Goal: Task Accomplishment & Management: Manage account settings

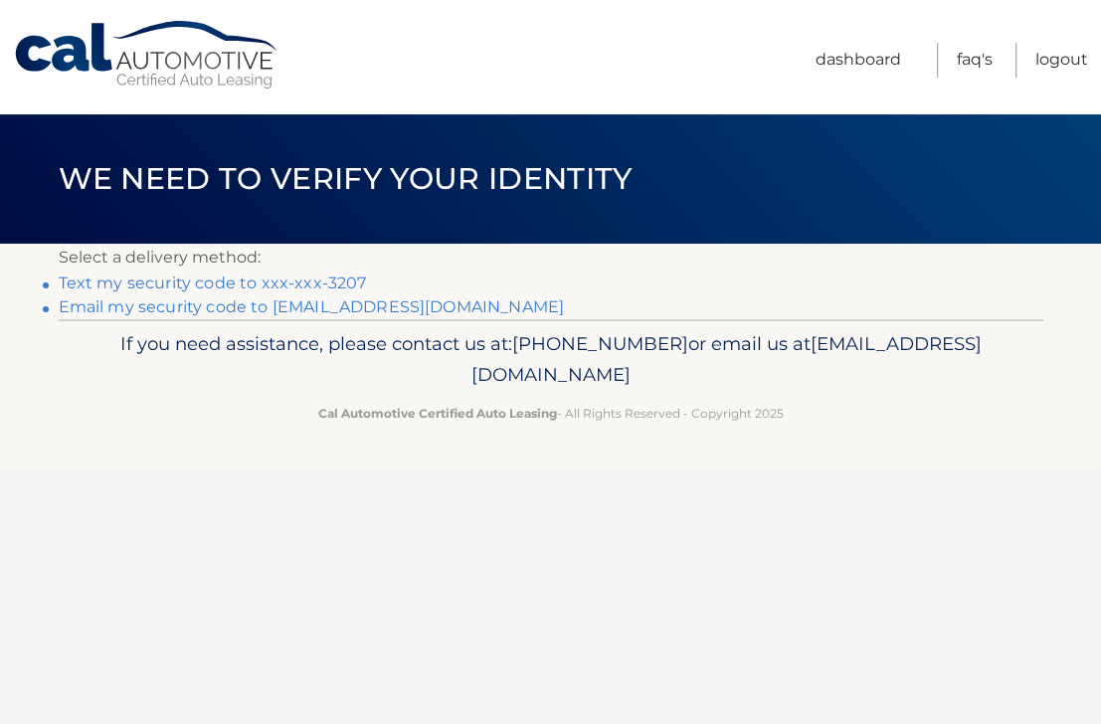
click at [340, 283] on link "Text my security code to xxx-xxx-3207" at bounding box center [213, 282] width 308 height 19
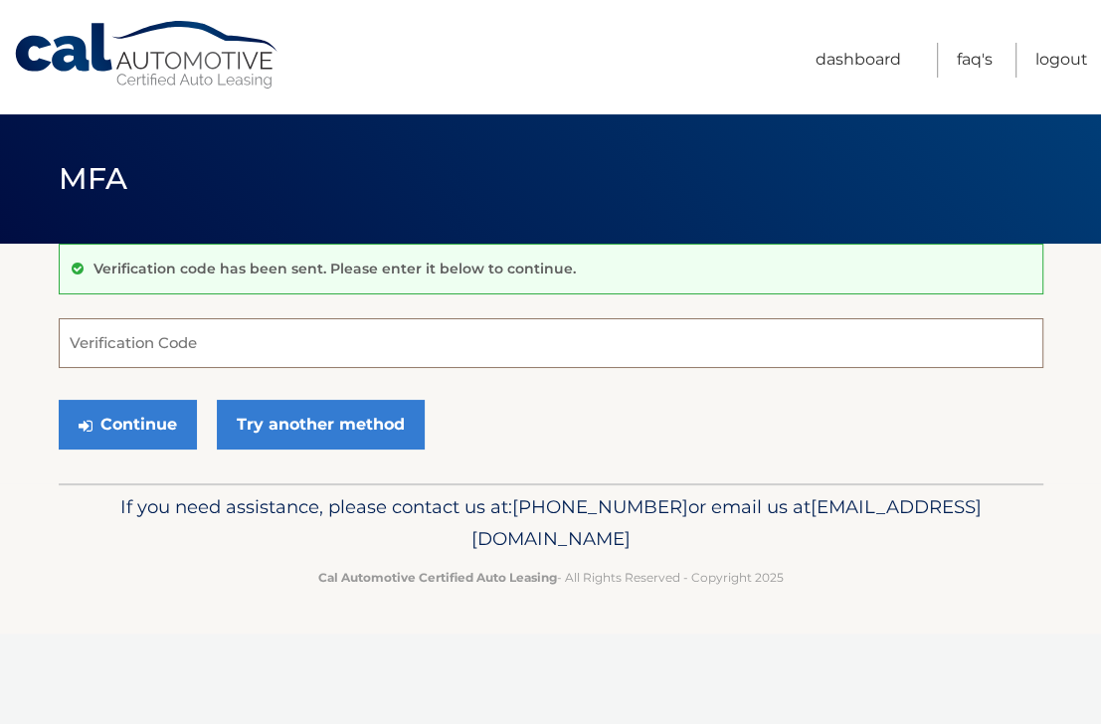
click at [185, 340] on input "Verification Code" at bounding box center [551, 343] width 984 height 50
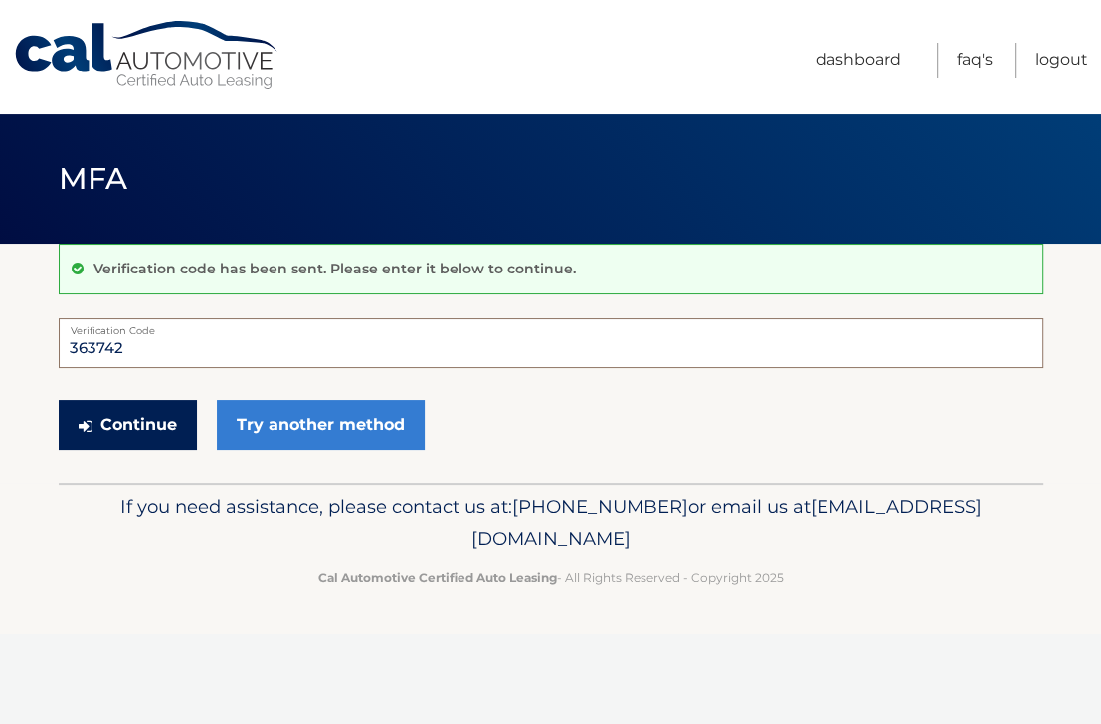
type input "363742"
click at [138, 429] on button "Continue" at bounding box center [128, 425] width 138 height 50
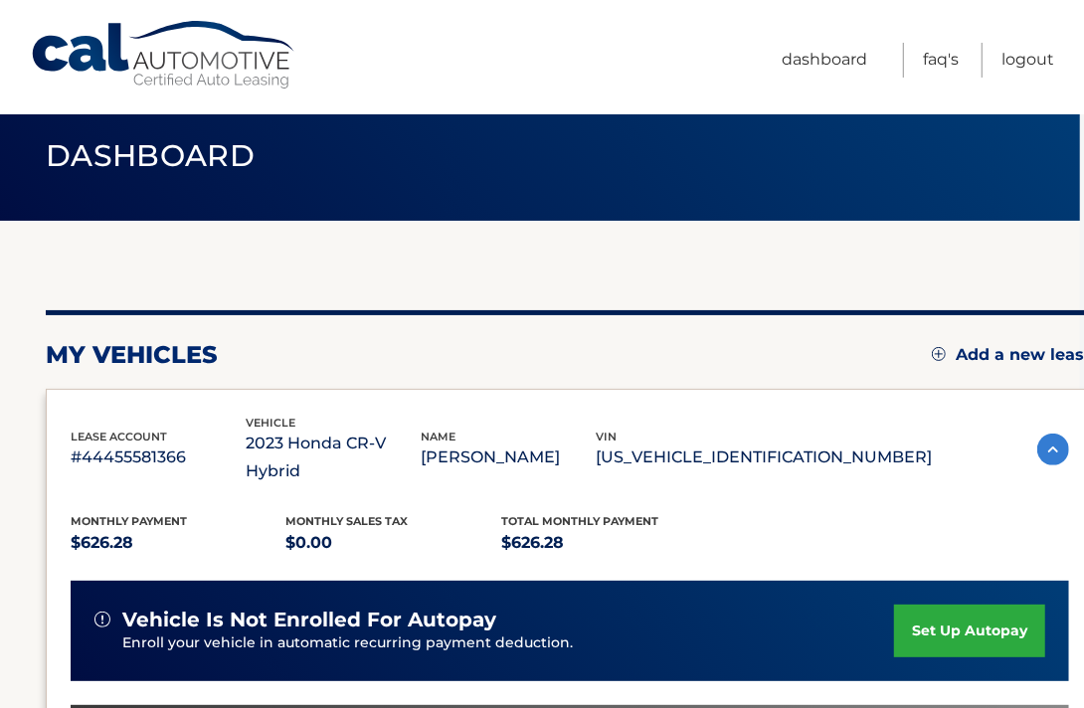
scroll to position [29, 4]
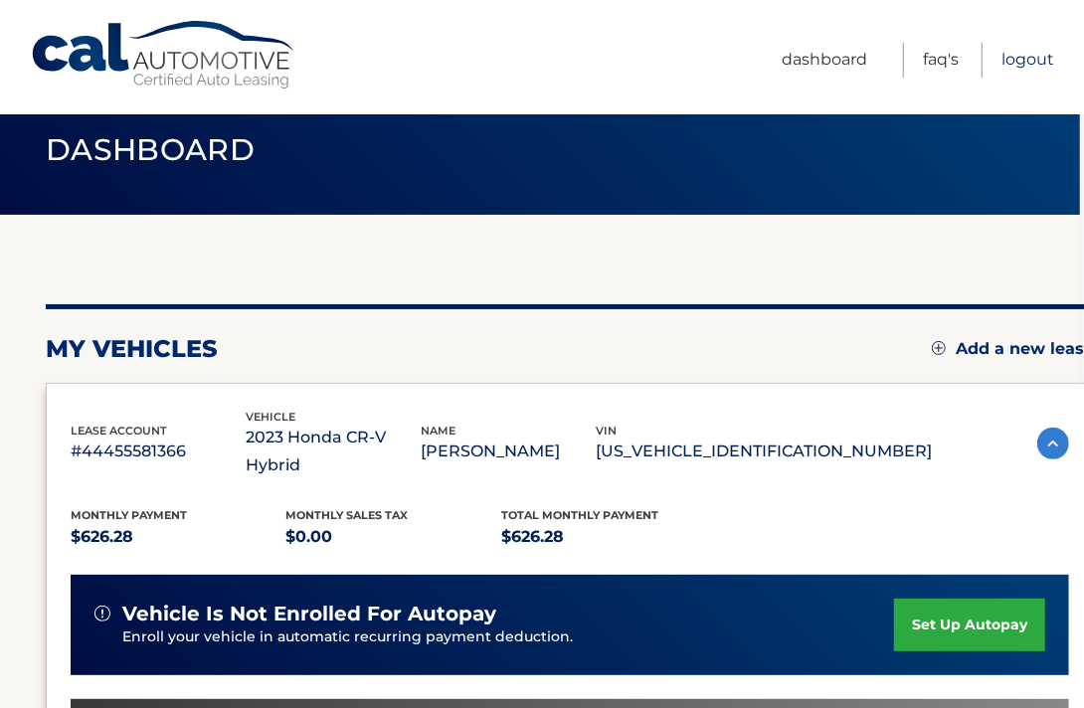
click at [1054, 56] on link "Logout" at bounding box center [1027, 60] width 53 height 35
